Goal: Check status

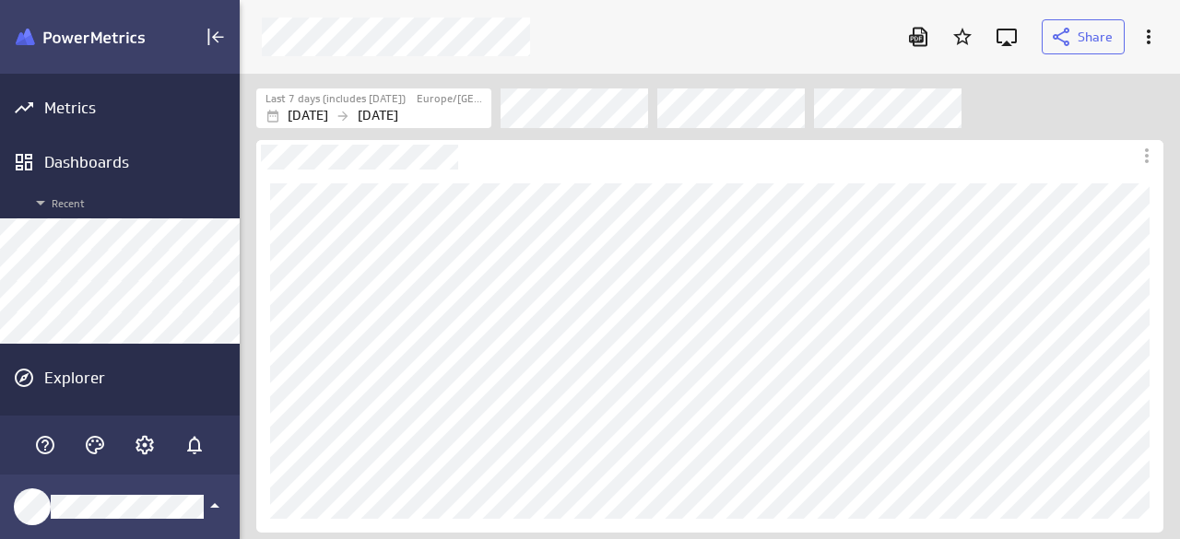
click at [1080, 107] on div "Filters" at bounding box center [832, 108] width 662 height 41
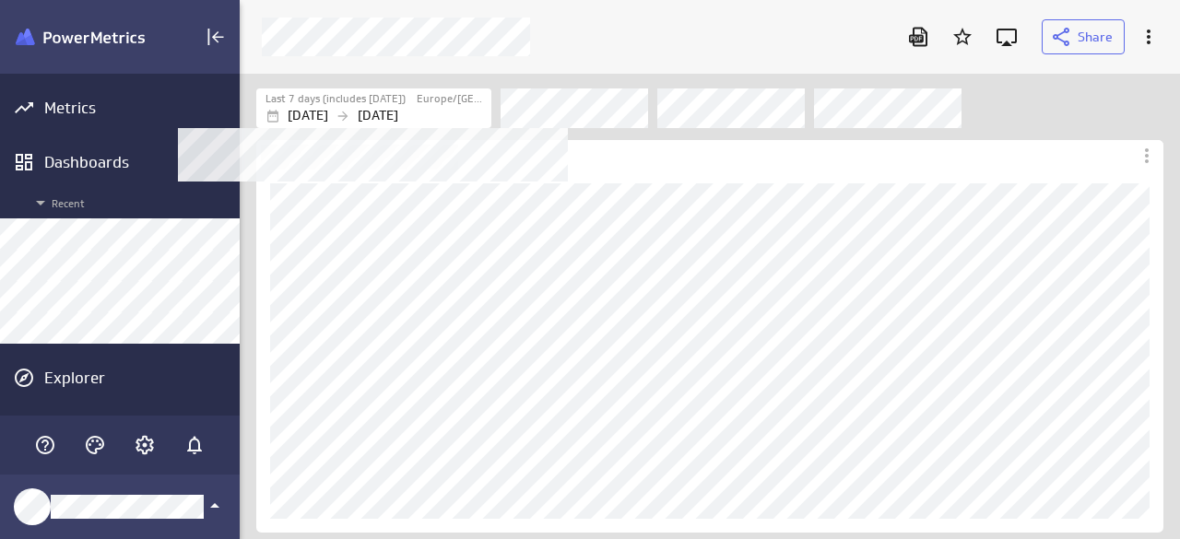
click at [335, 100] on label "Last 7 days (includes [DATE])" at bounding box center [336, 99] width 140 height 16
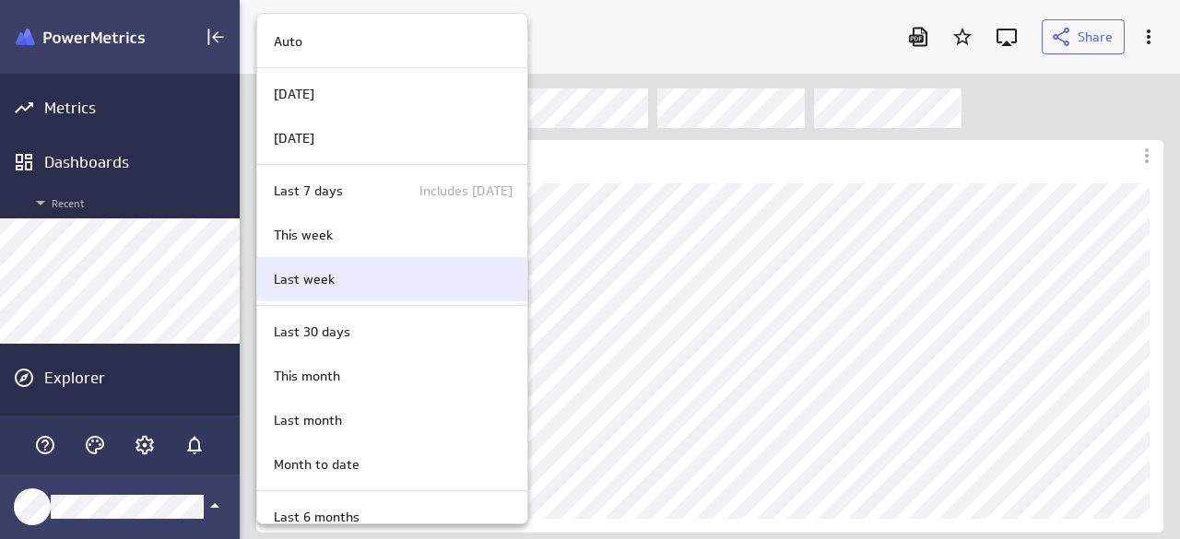
click at [325, 279] on p "Last week" at bounding box center [304, 279] width 61 height 19
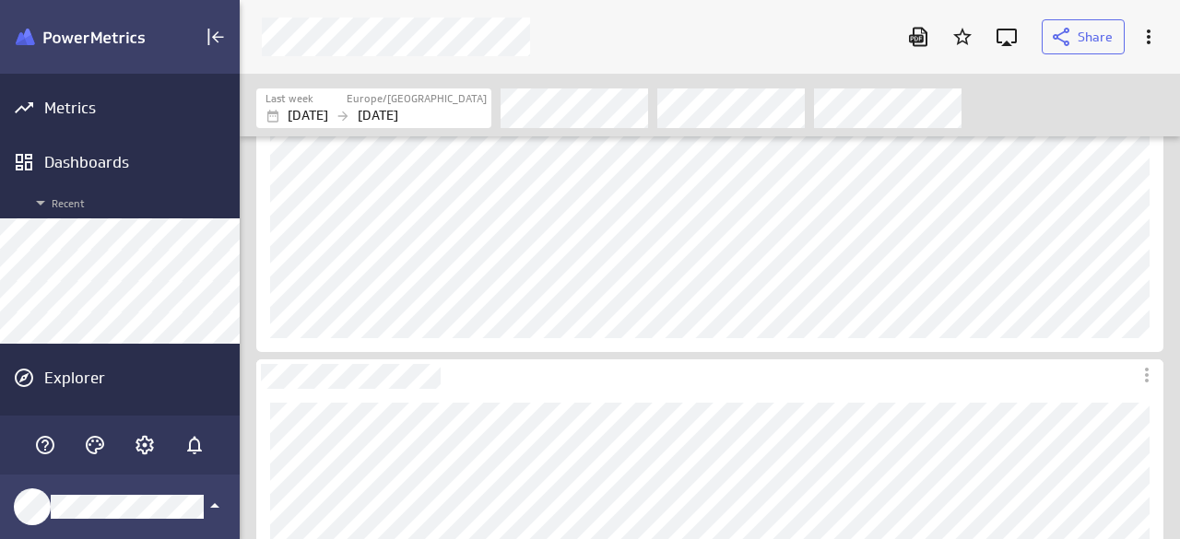
scroll to position [92, 0]
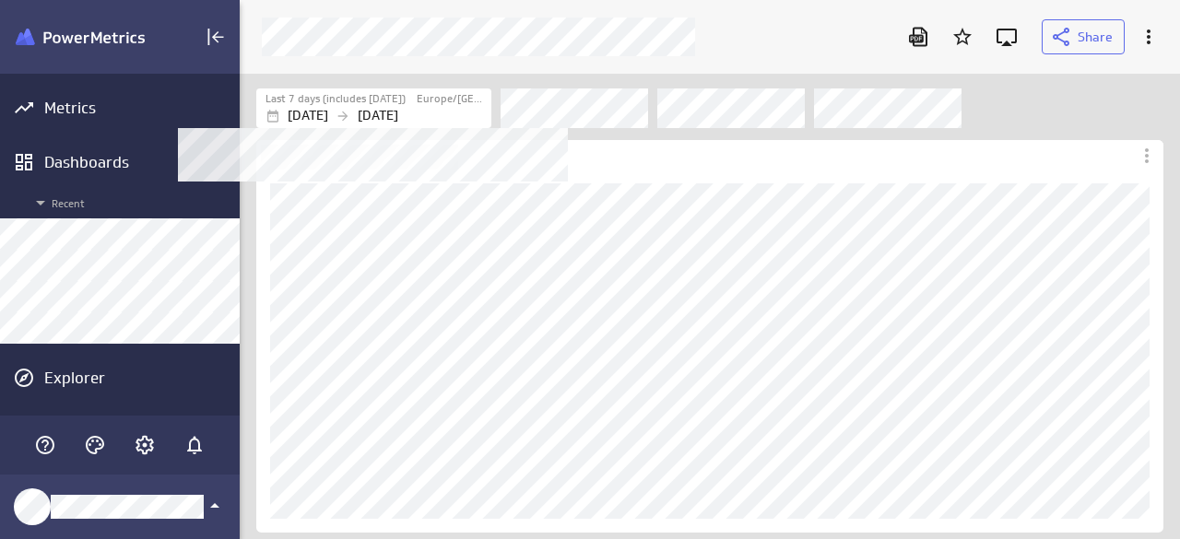
scroll to position [363, 907]
click at [400, 103] on div "Last 7 days (includes [DATE])" at bounding box center [340, 99] width 149 height 16
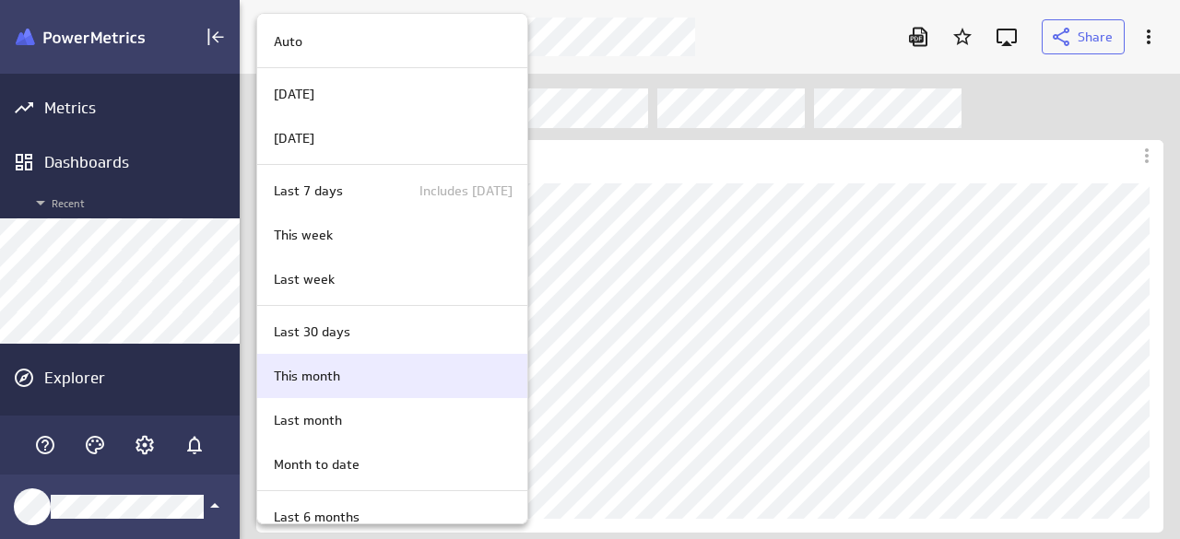
drag, startPoint x: 334, startPoint y: 279, endPoint x: 382, endPoint y: 275, distance: 48.2
click at [334, 279] on div "Last week" at bounding box center [389, 279] width 246 height 19
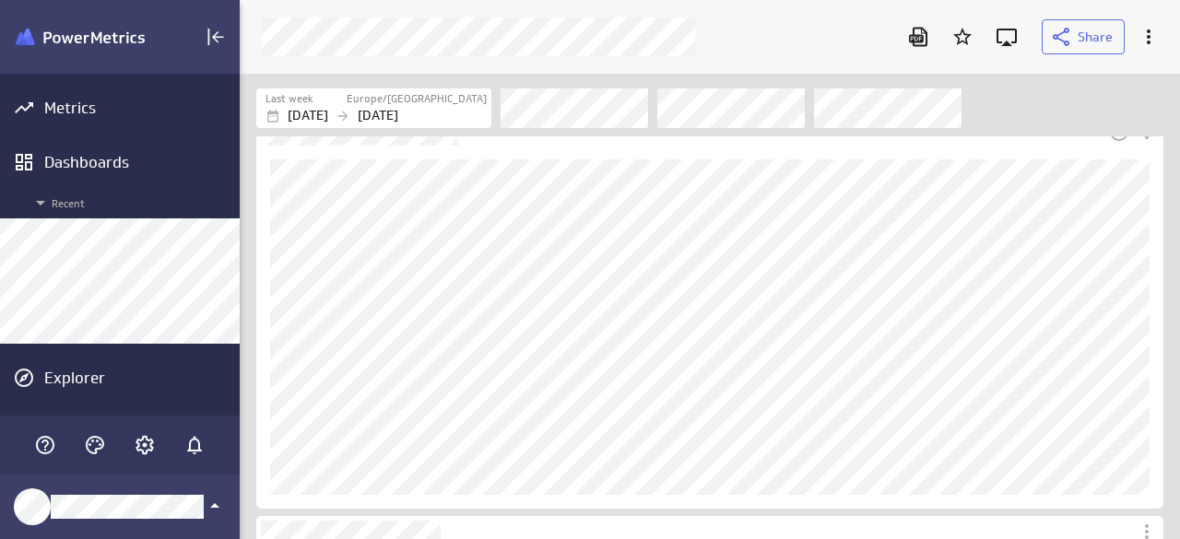
scroll to position [0, 0]
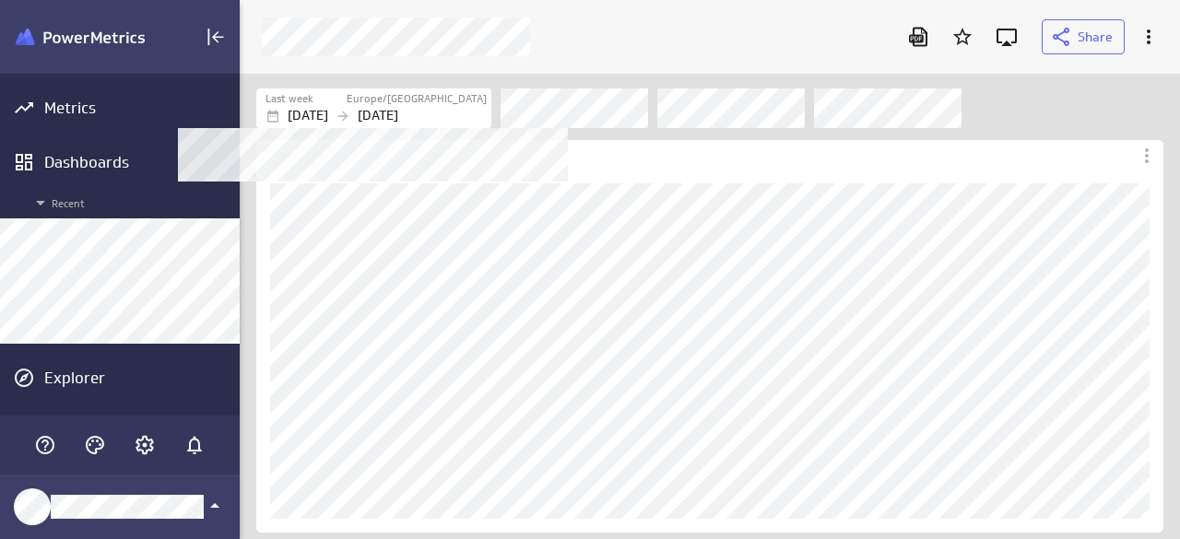
click at [375, 106] on div "[DATE] [DATE]" at bounding box center [376, 115] width 221 height 19
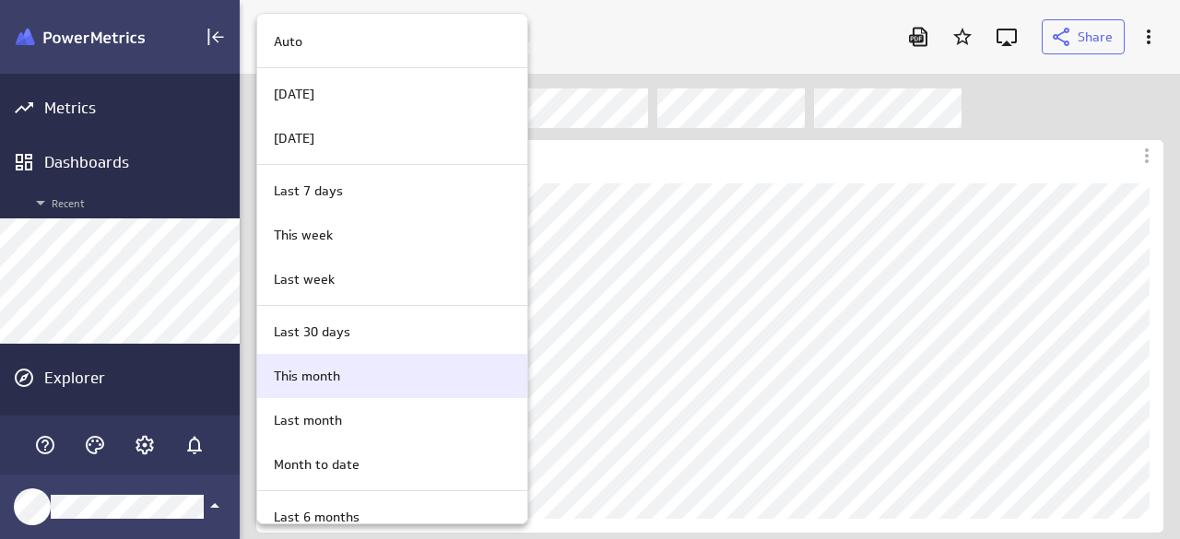
click at [350, 370] on div "This month" at bounding box center [389, 376] width 246 height 19
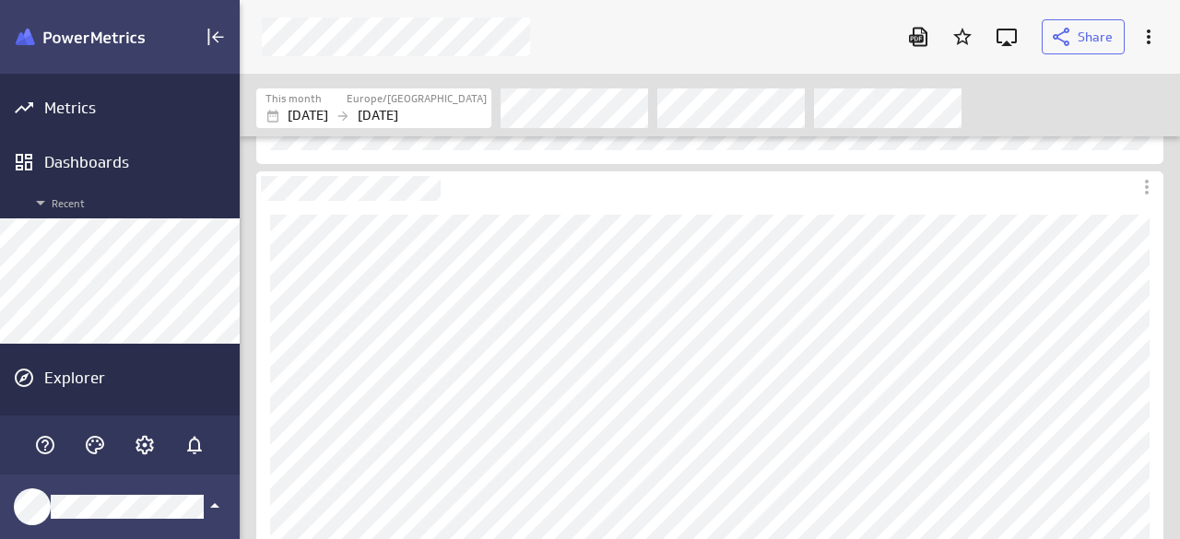
scroll to position [553, 0]
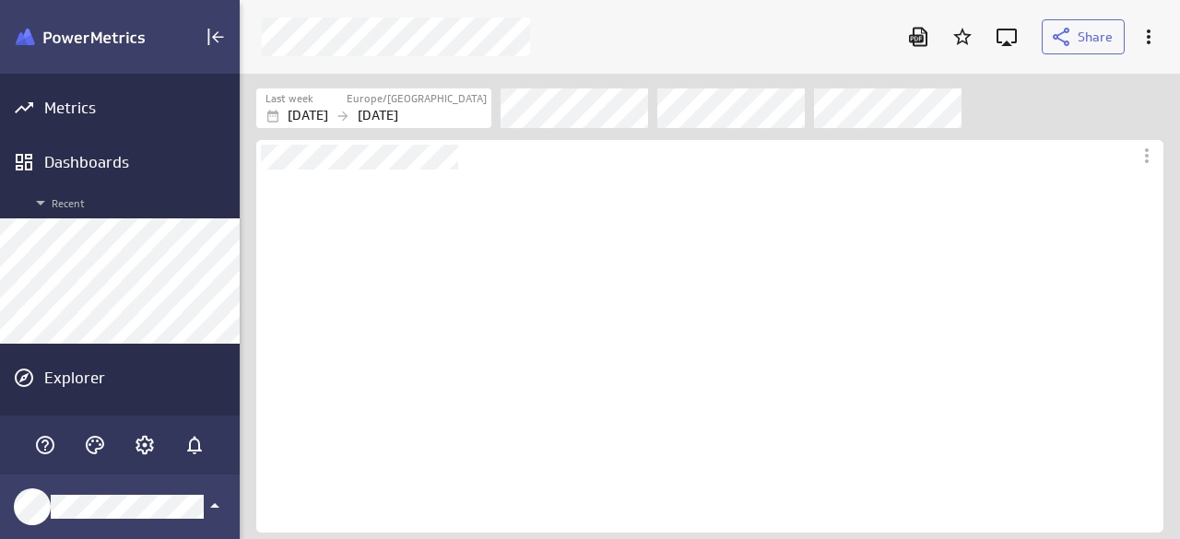
scroll to position [363, 907]
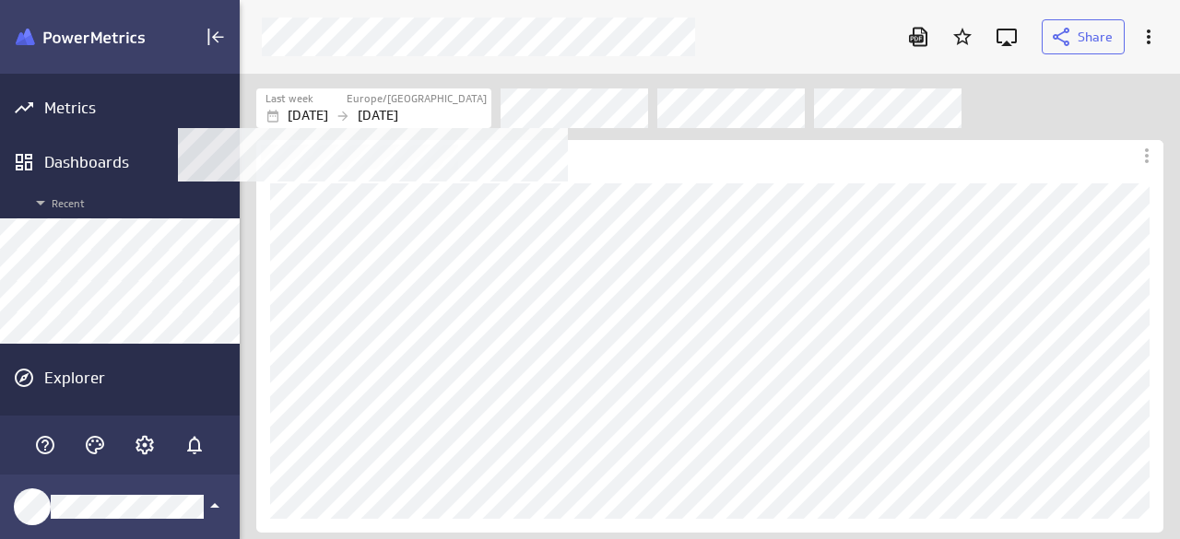
click at [388, 113] on div "[DATE] [DATE]" at bounding box center [376, 115] width 221 height 19
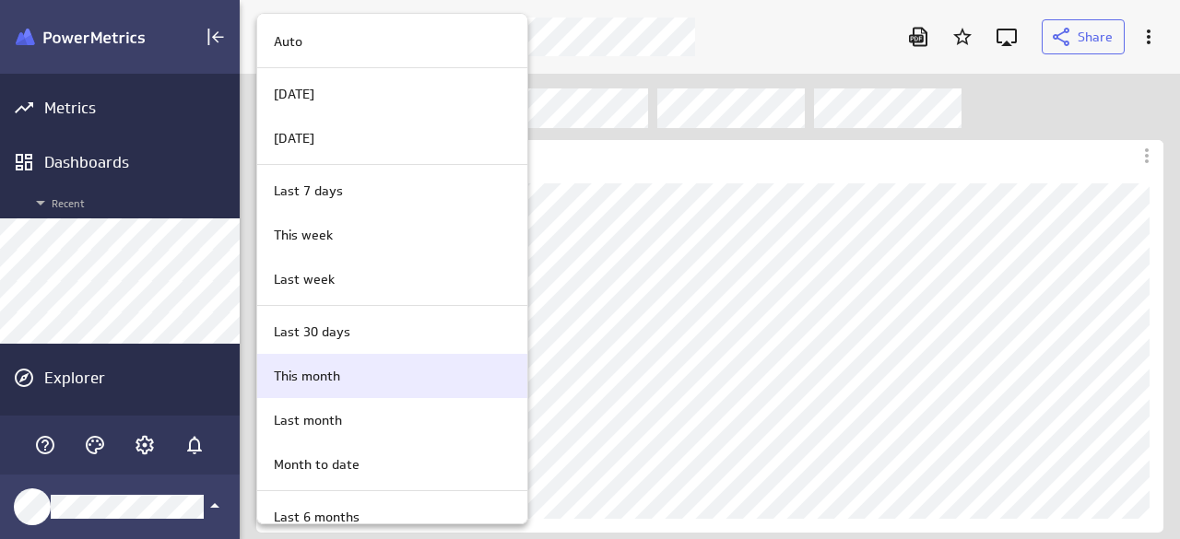
click at [325, 370] on p "This month" at bounding box center [307, 376] width 66 height 19
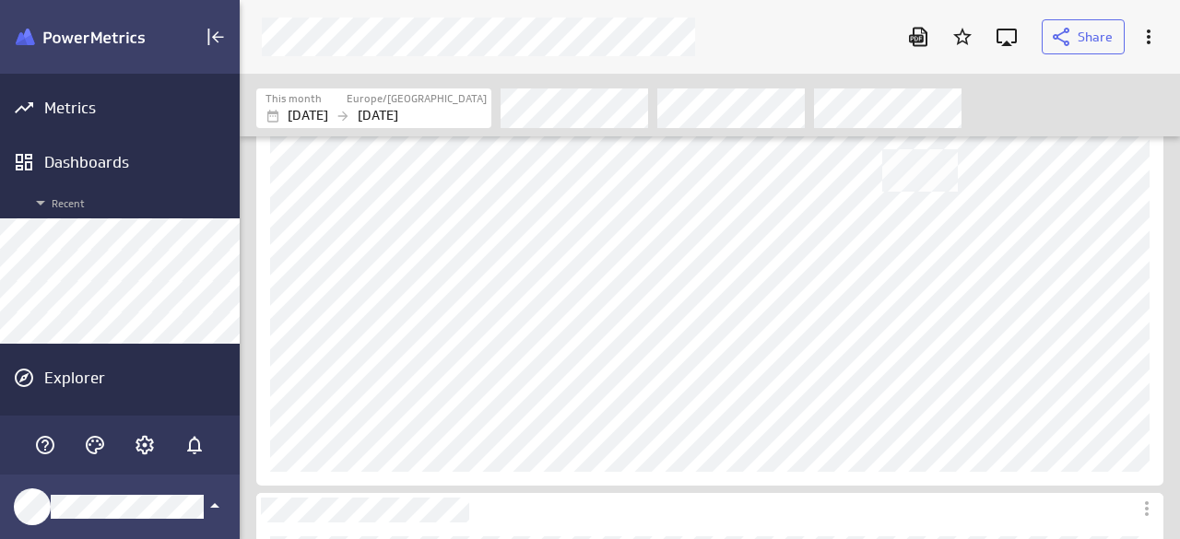
scroll to position [461, 0]
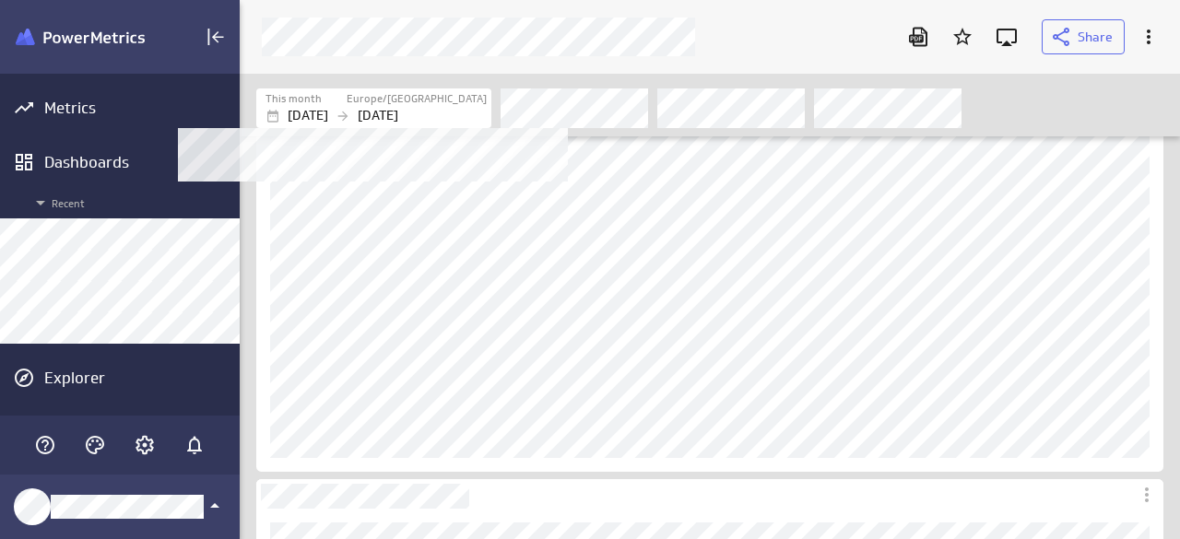
click at [350, 112] on icon "Filters" at bounding box center [343, 116] width 15 height 15
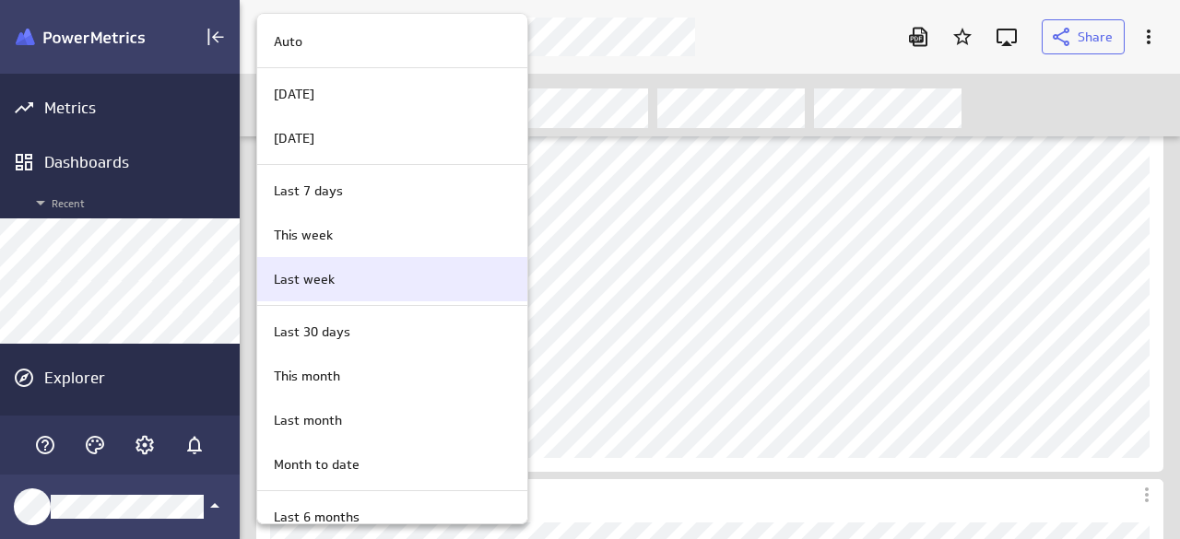
click at [321, 282] on p "Last week" at bounding box center [304, 279] width 61 height 19
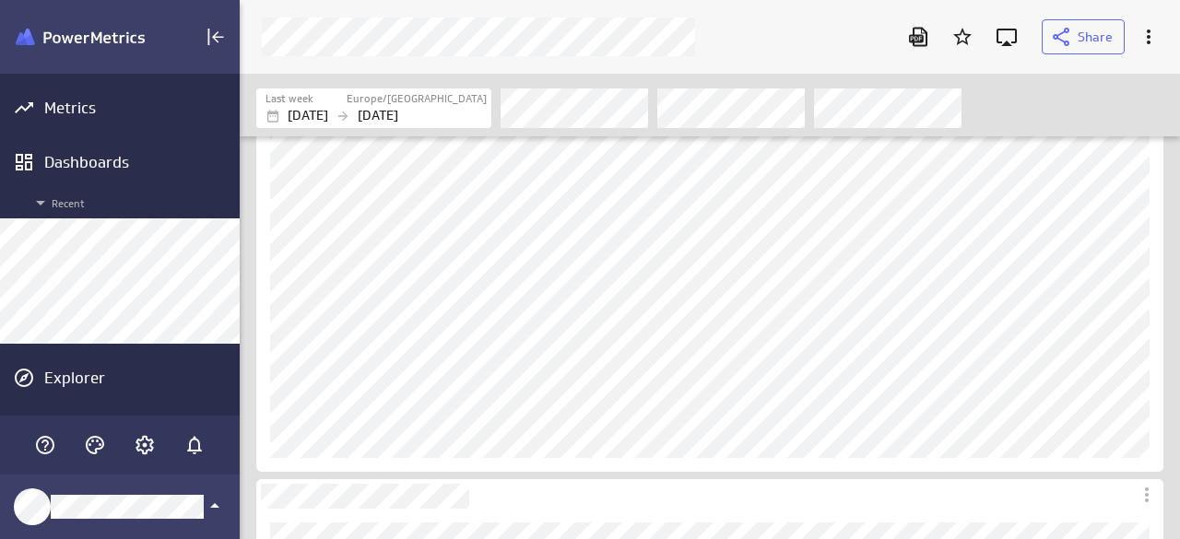
click at [268, 398] on div "Dashboard Widget" at bounding box center [709, 290] width 907 height 363
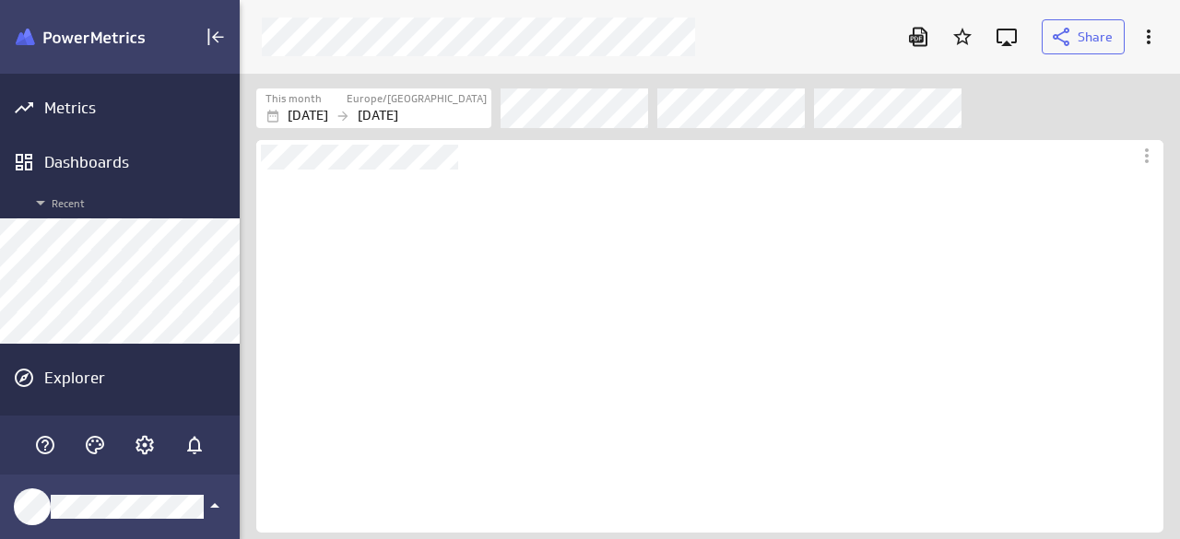
scroll to position [363, 907]
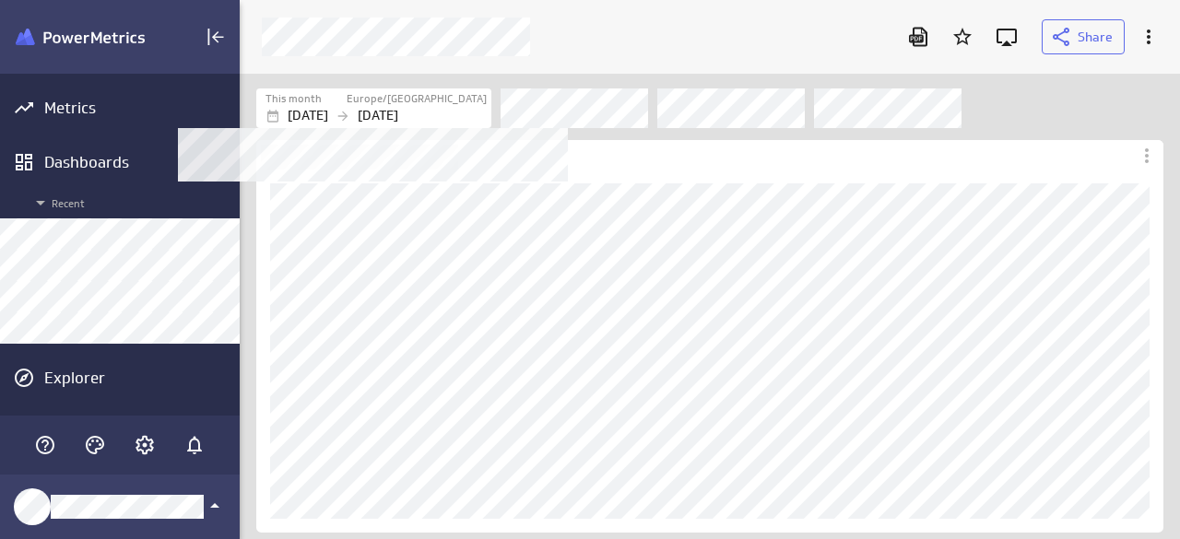
click at [392, 115] on div "[DATE] [DATE]" at bounding box center [376, 115] width 221 height 19
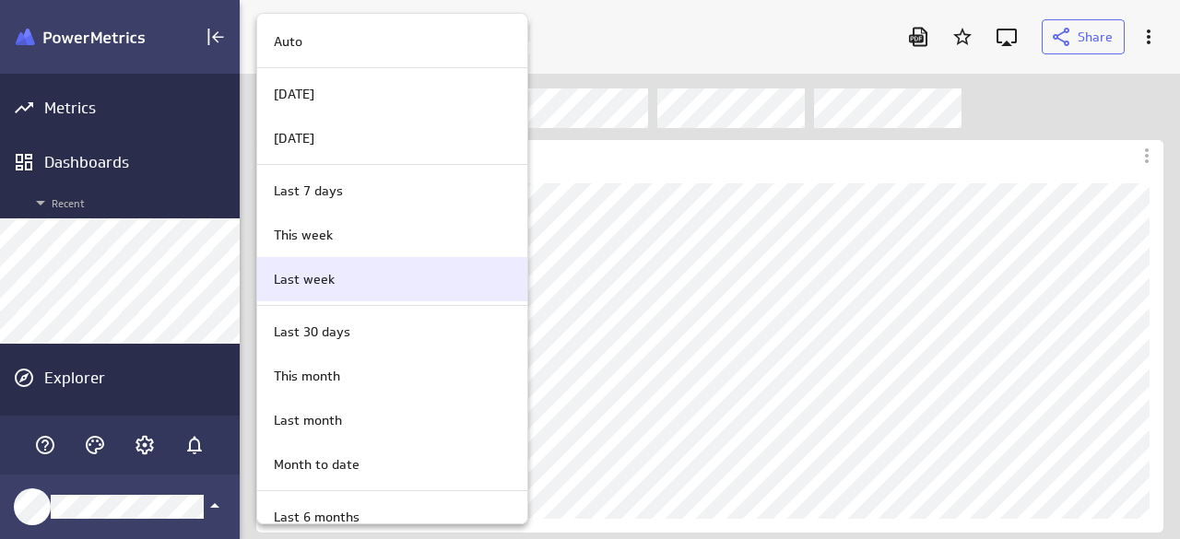
click at [332, 272] on p "Last week" at bounding box center [304, 279] width 61 height 19
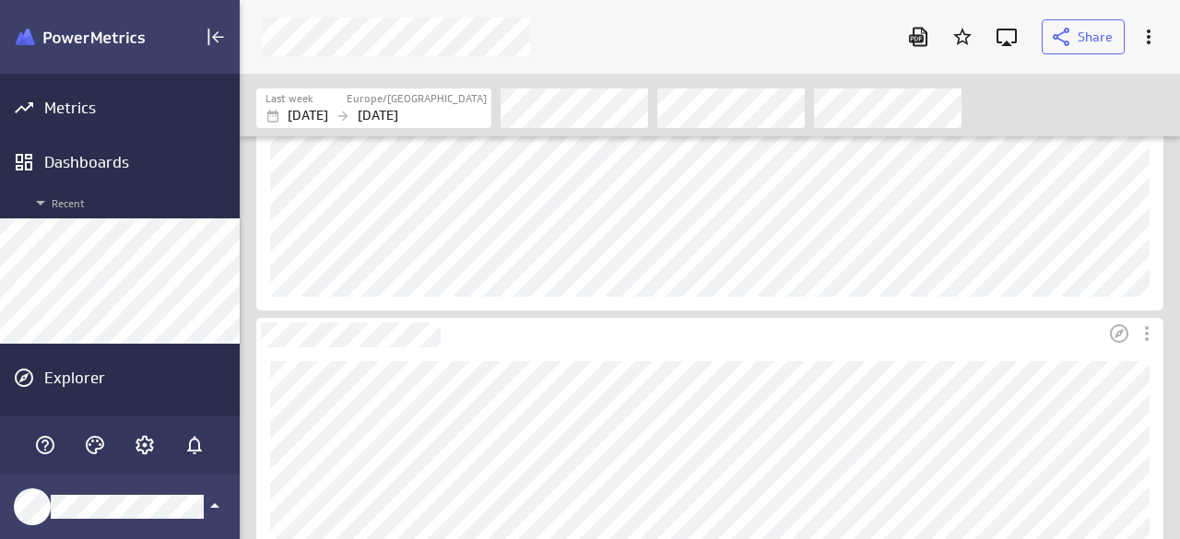
scroll to position [277, 0]
